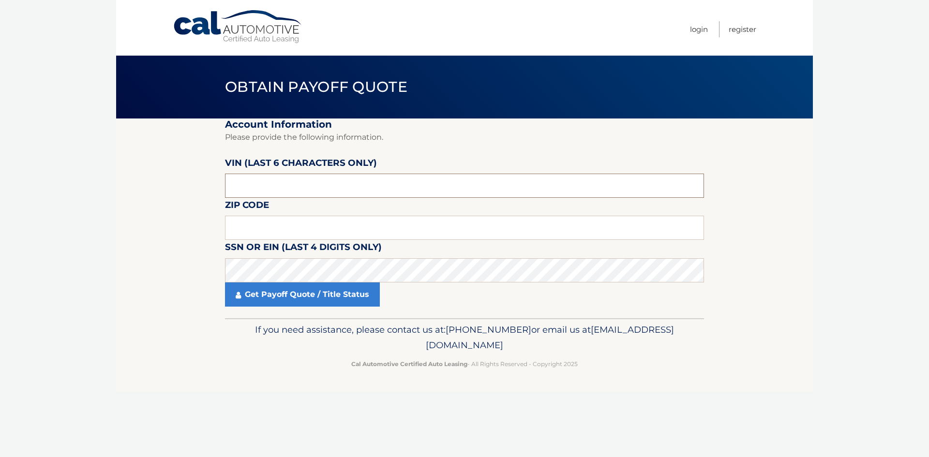
drag, startPoint x: 281, startPoint y: 183, endPoint x: 229, endPoint y: 183, distance: 51.3
click at [229, 183] on input "text" at bounding box center [464, 186] width 479 height 24
type input "1505**"
click button "For Originating Dealer" at bounding box center [0, 0] width 0 height 0
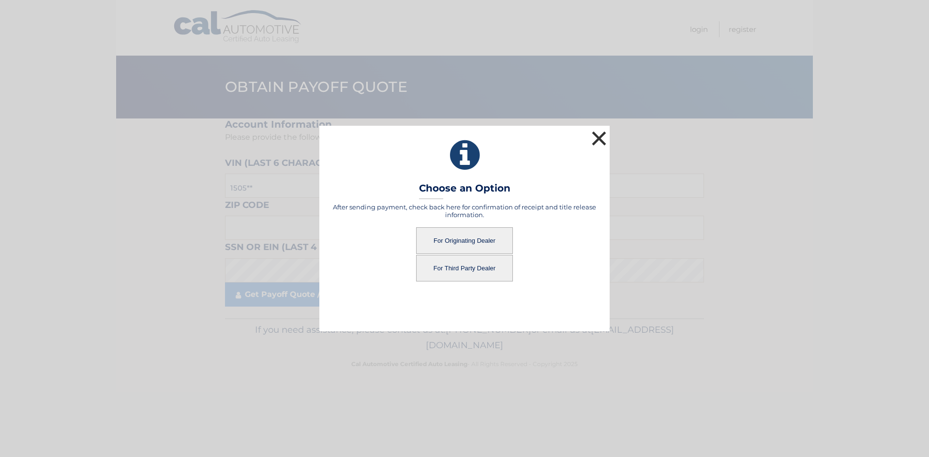
click at [602, 133] on button "×" at bounding box center [598, 138] width 19 height 19
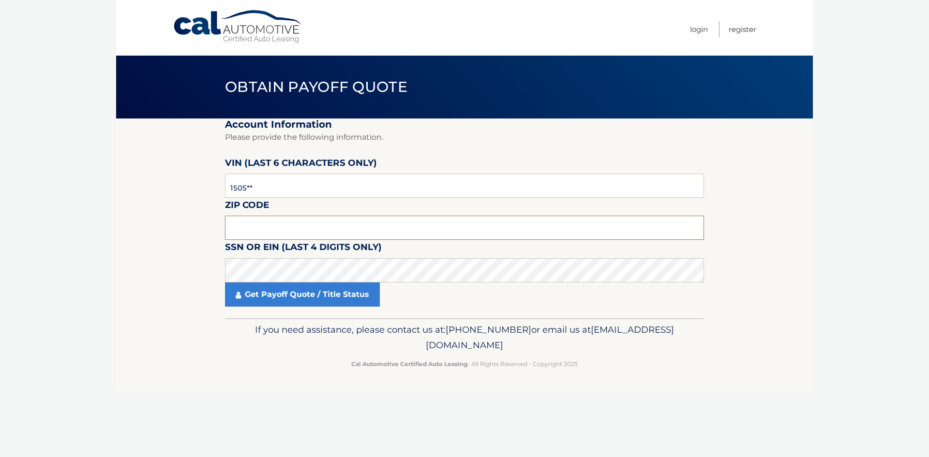
click at [264, 216] on input "text" at bounding box center [464, 228] width 479 height 24
drag, startPoint x: 275, startPoint y: 192, endPoint x: 194, endPoint y: 187, distance: 81.9
click at [193, 187] on section "Account Information Please provide the following information. VIN (last 6 chara…" at bounding box center [464, 219] width 697 height 200
drag, startPoint x: 273, startPoint y: 191, endPoint x: 213, endPoint y: 190, distance: 60.5
click at [213, 190] on section "Account Information Please provide the following information. VIN (last 6 chara…" at bounding box center [464, 219] width 697 height 200
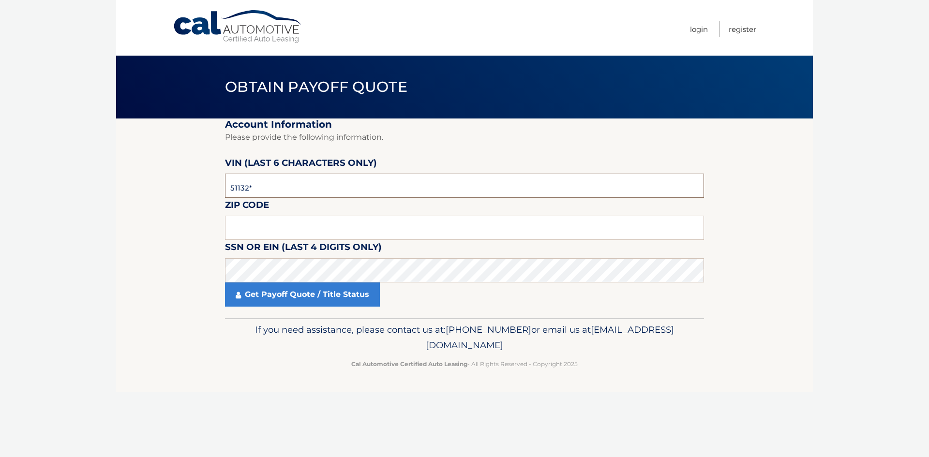
type input "511320"
click at [258, 228] on input "text" at bounding box center [464, 228] width 479 height 24
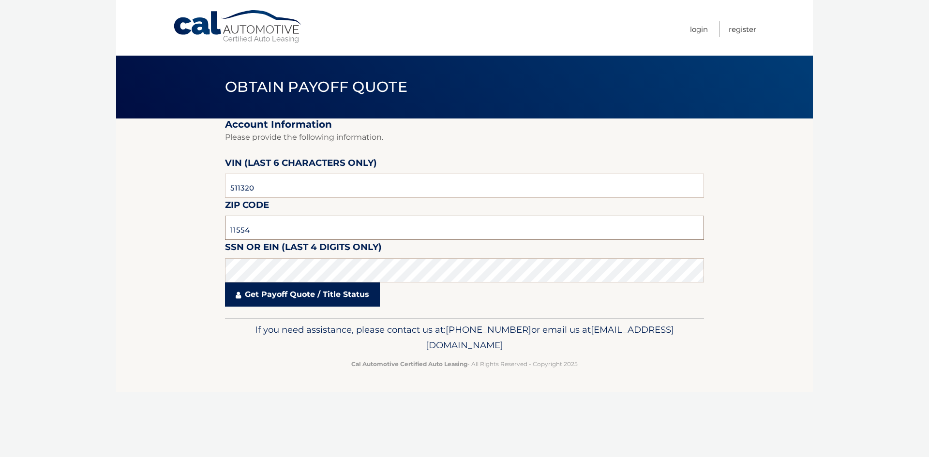
type input "11554"
click at [281, 297] on link "Get Payoff Quote / Title Status" at bounding box center [302, 295] width 155 height 24
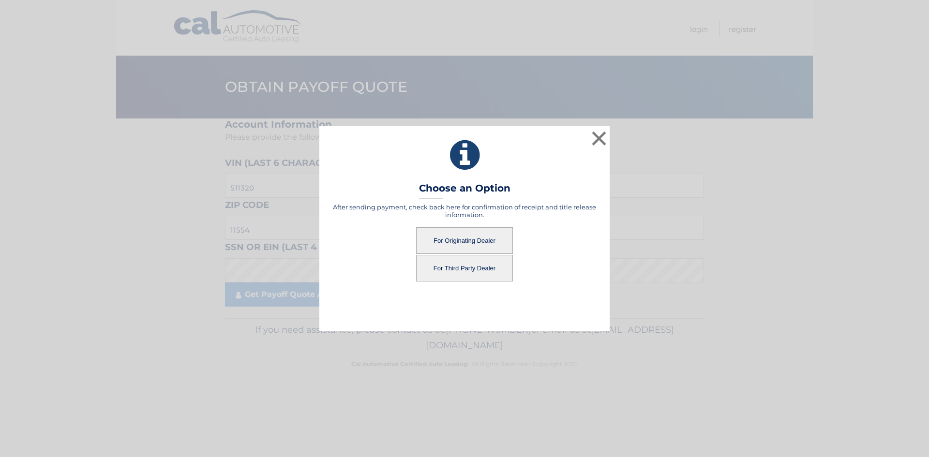
click at [472, 238] on button "For Originating Dealer" at bounding box center [464, 240] width 97 height 27
click at [472, 237] on button "For Originating Dealer" at bounding box center [464, 240] width 97 height 27
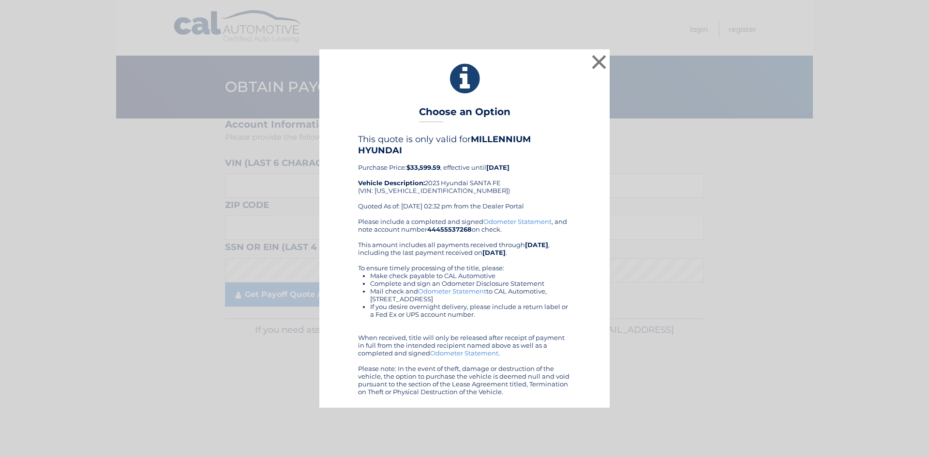
click at [738, 274] on div "× Choose an Option This quote is only valid for MILLENNIUM HYUNDAI Purchase Pri…" at bounding box center [464, 228] width 921 height 358
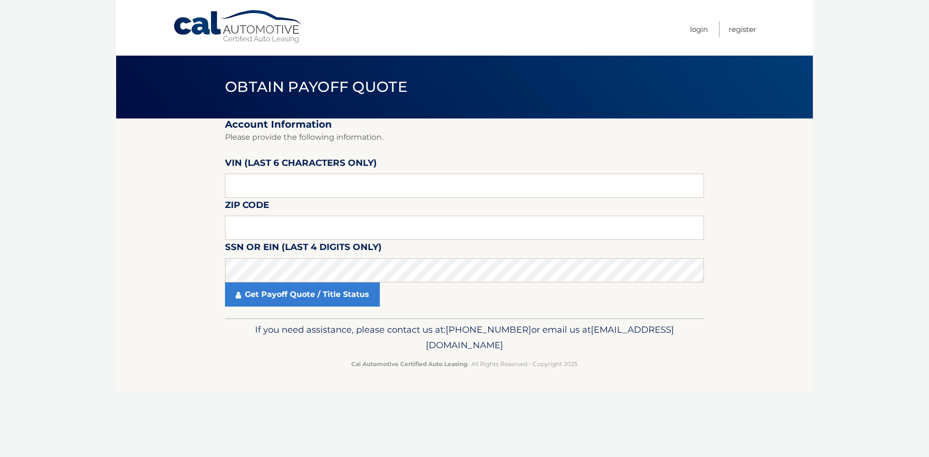
click at [3, 224] on body "Cal Automotive Menu Login Register Obtain Payoff Quote" at bounding box center [464, 228] width 929 height 457
click at [3, 223] on body "Cal Automotive Menu Login Register Obtain Payoff Quote" at bounding box center [464, 228] width 929 height 457
click at [3, 221] on body "Cal Automotive Menu Login Register Obtain Payoff Quote" at bounding box center [464, 228] width 929 height 457
click at [3, 219] on body "Cal Automotive Menu Login Register Obtain Payoff Quote" at bounding box center [464, 228] width 929 height 457
click at [3, 217] on body "Cal Automotive Menu Login Register Obtain Payoff Quote" at bounding box center [464, 228] width 929 height 457
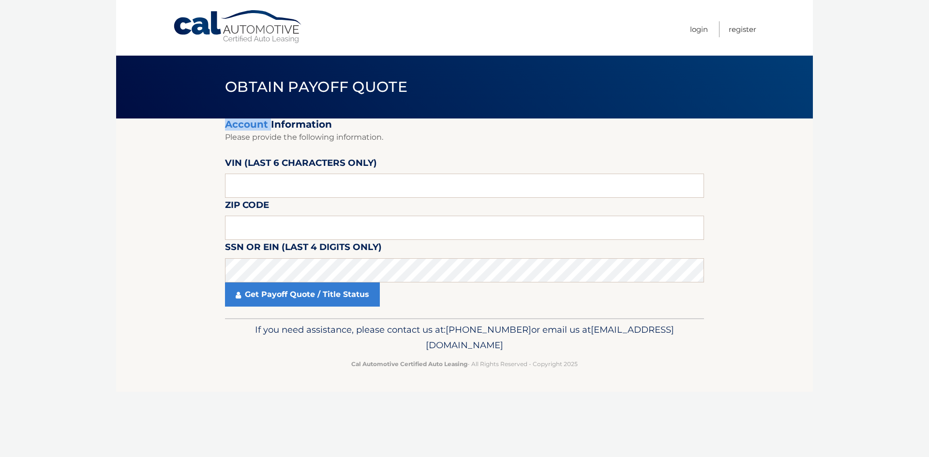
click at [3, 217] on body "Cal Automotive Menu Login Register Obtain Payoff Quote" at bounding box center [464, 228] width 929 height 457
click at [259, 425] on div "Cal Automotive Menu Login Register Obtain Payoff Quote ×" at bounding box center [464, 228] width 697 height 457
